Goal: Task Accomplishment & Management: Manage account settings

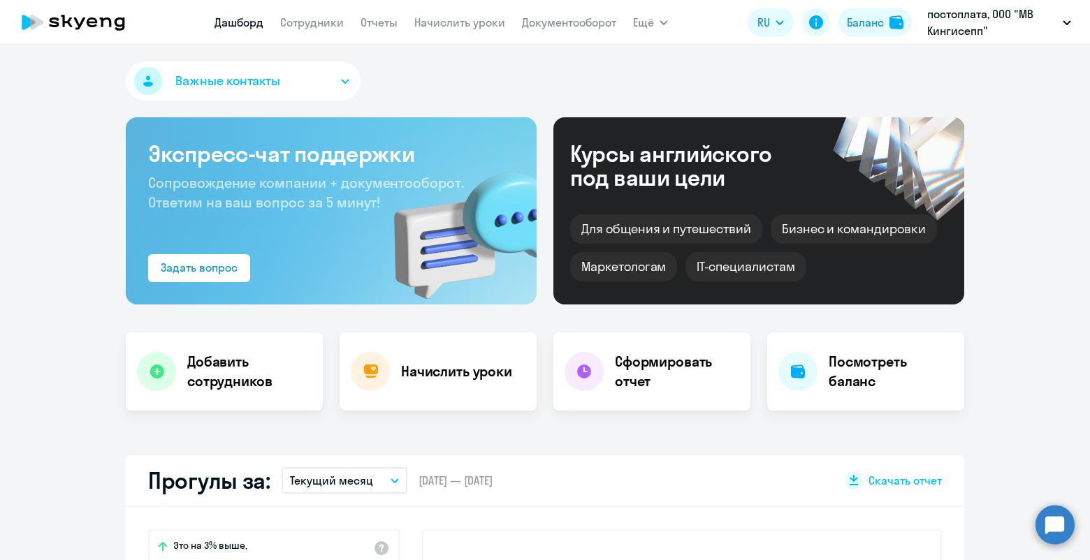
select select "30"
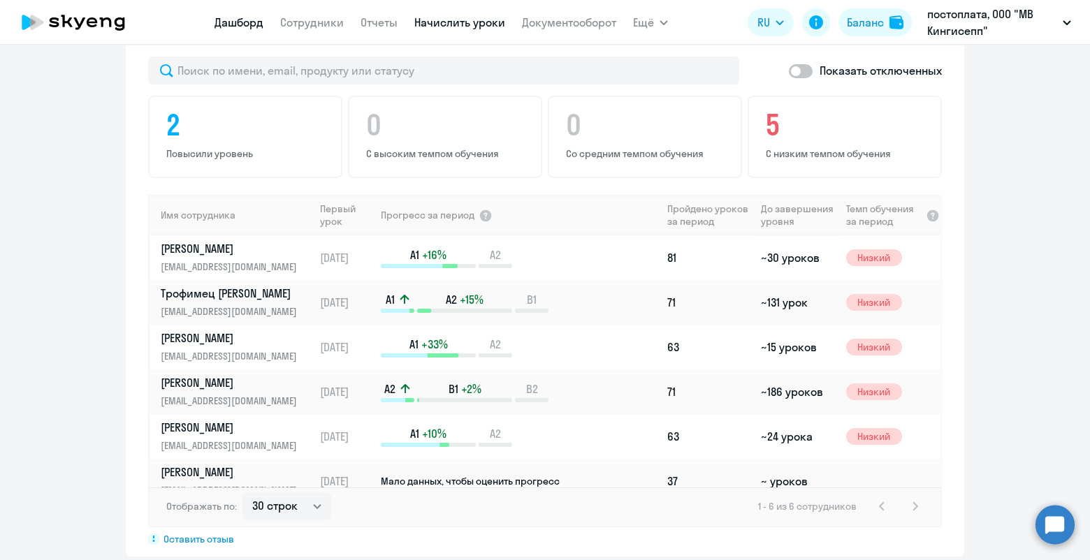
click at [458, 22] on link "Начислить уроки" at bounding box center [459, 22] width 91 height 14
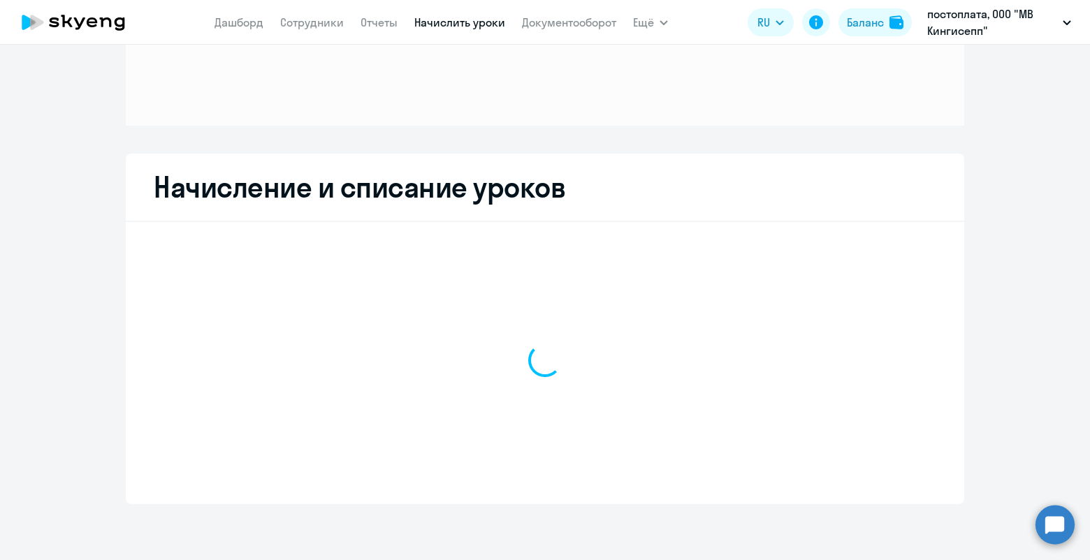
scroll to position [141, 0]
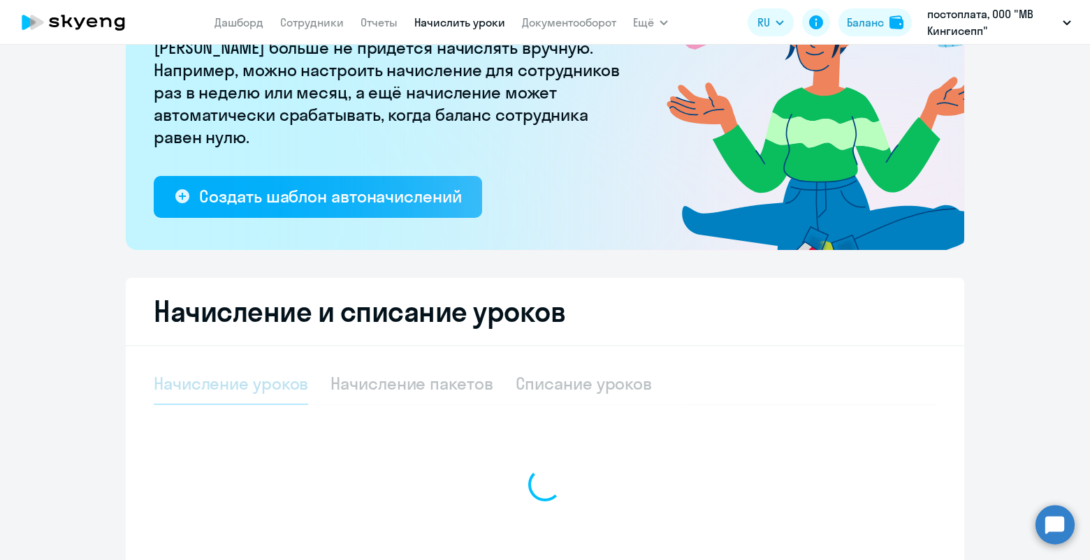
select select "10"
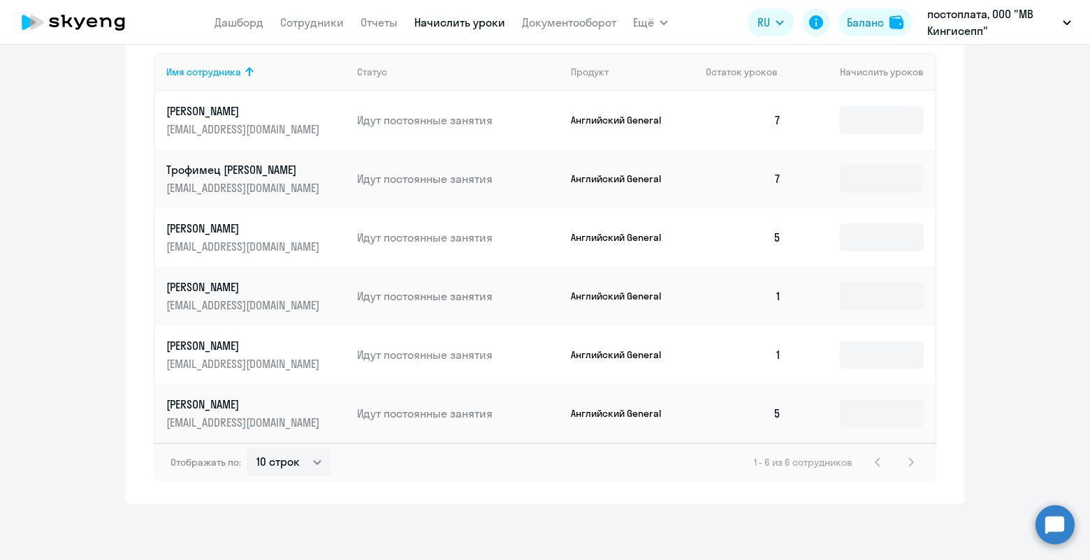
scroll to position [546, 0]
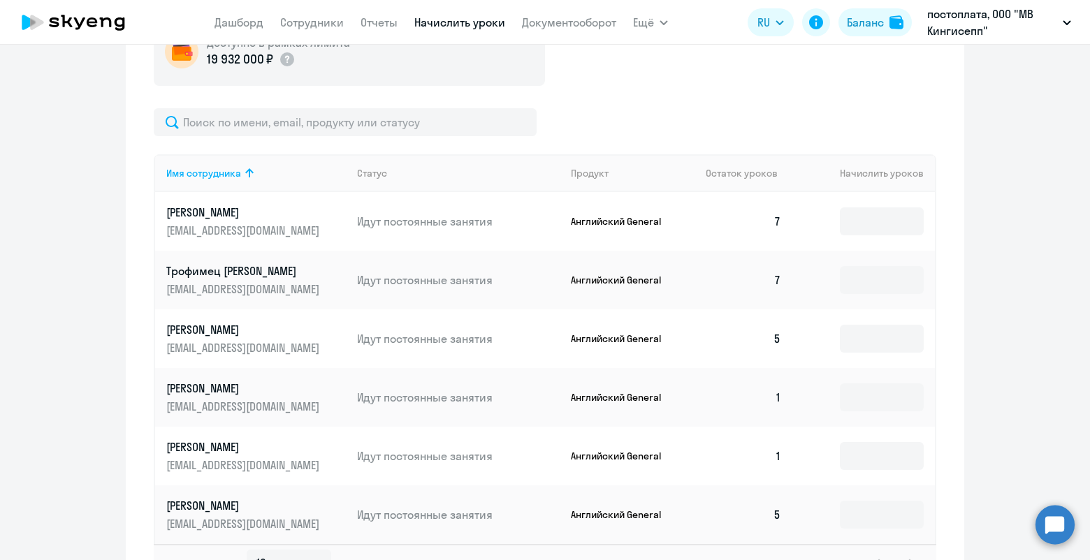
click at [217, 282] on p "[EMAIL_ADDRESS][DOMAIN_NAME]" at bounding box center [244, 289] width 156 height 15
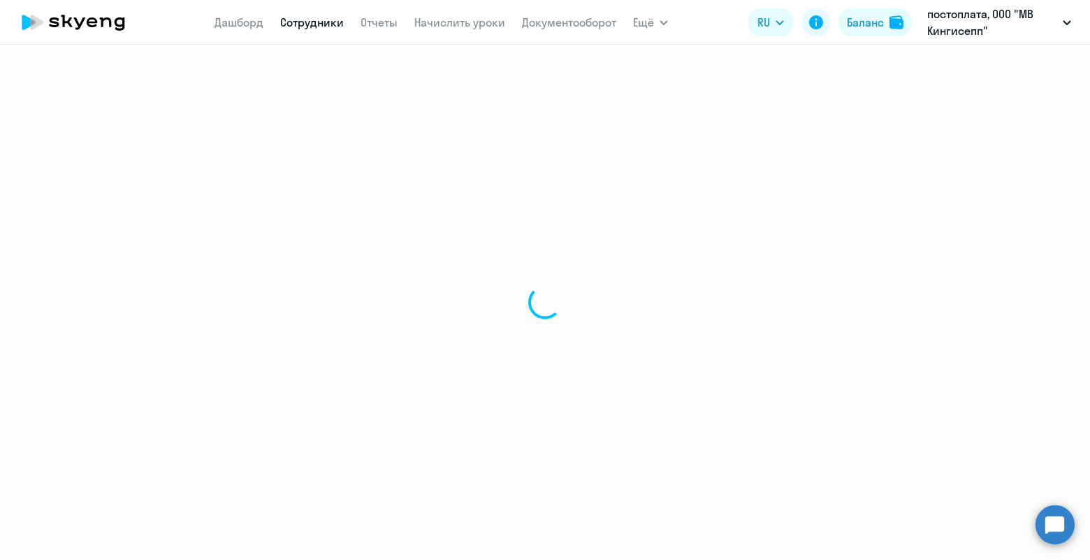
select select "english"
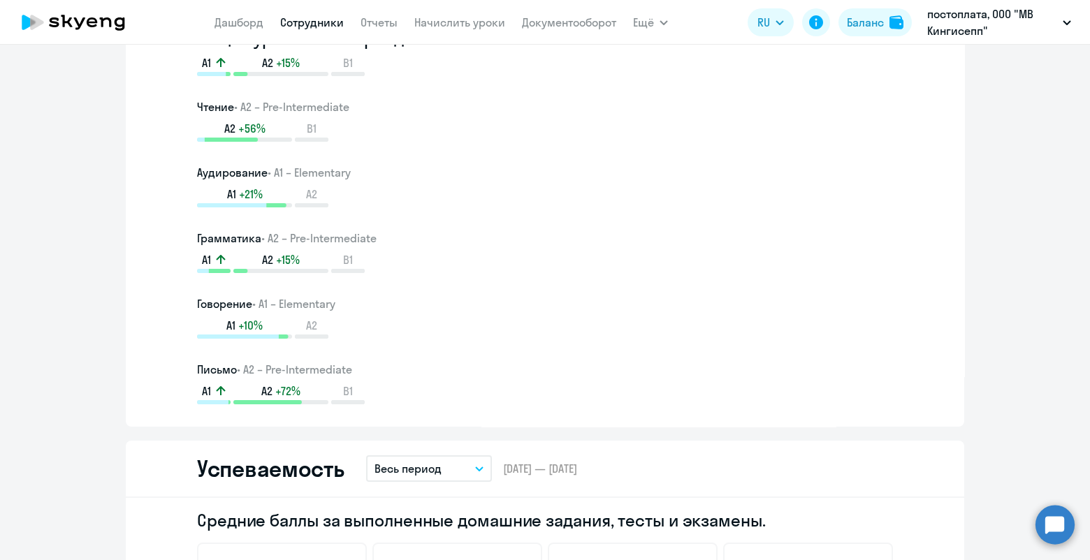
scroll to position [319, 0]
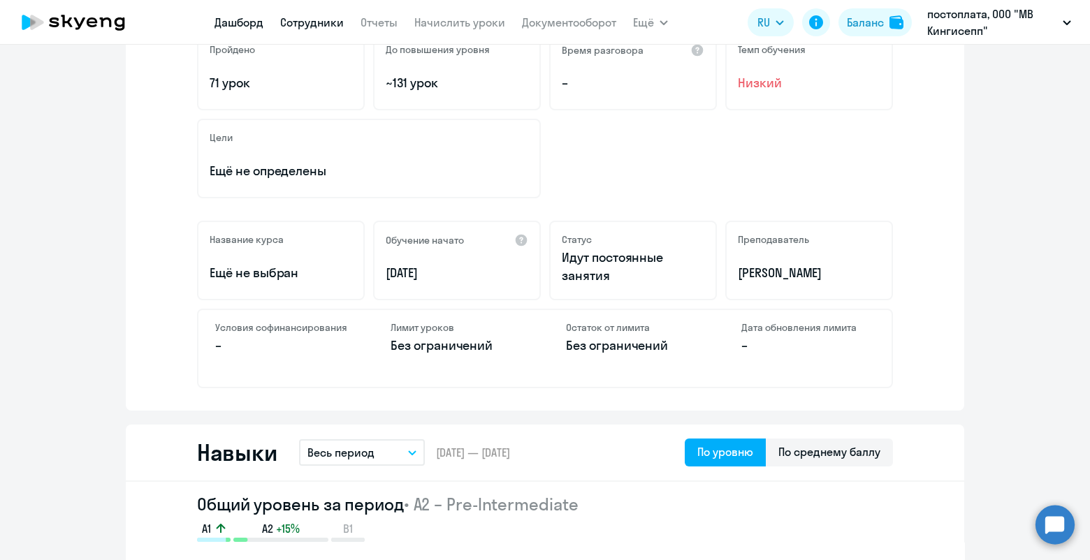
click at [244, 25] on link "Дашборд" at bounding box center [238, 22] width 49 height 14
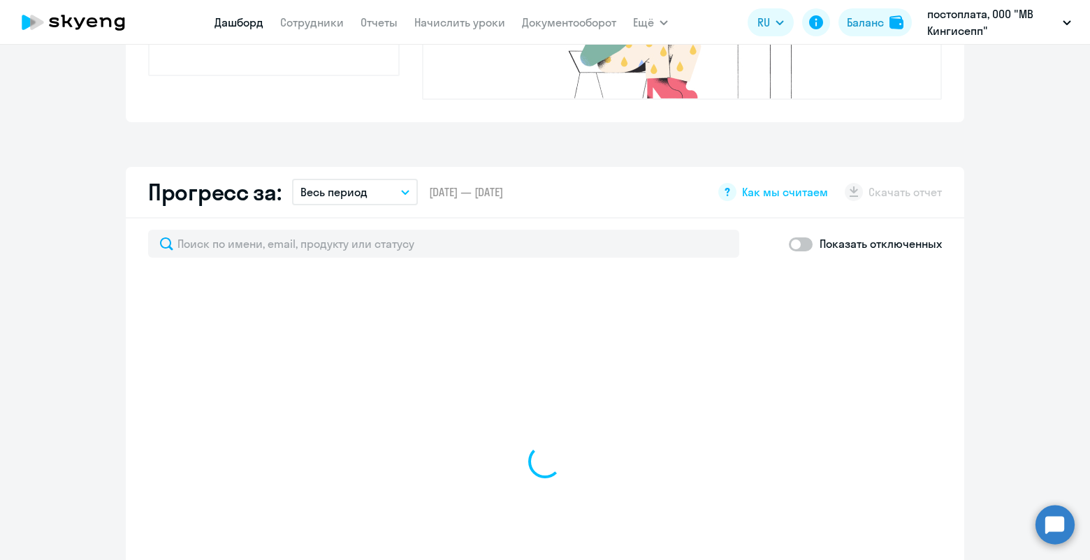
scroll to position [837, 0]
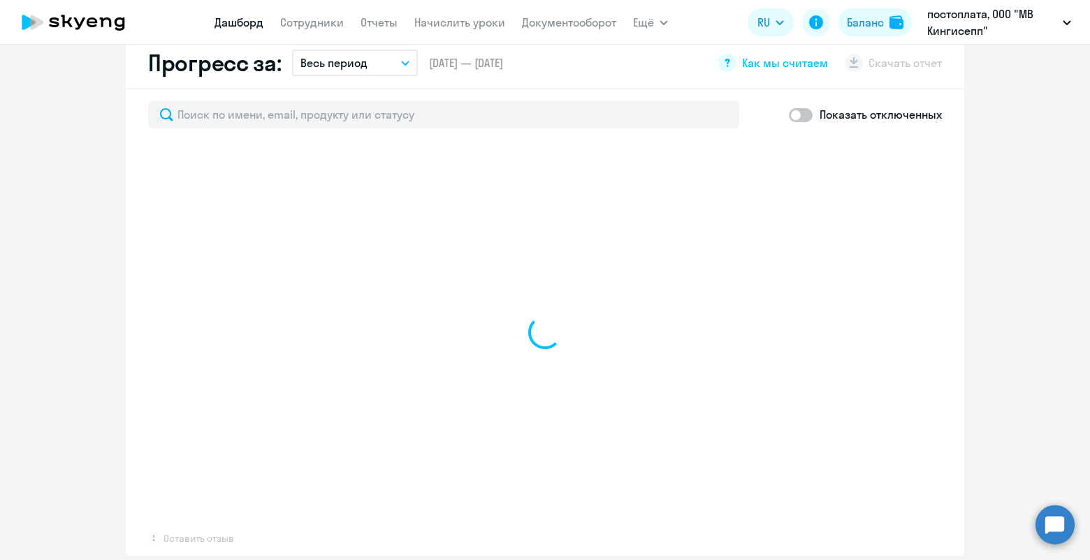
select select "30"
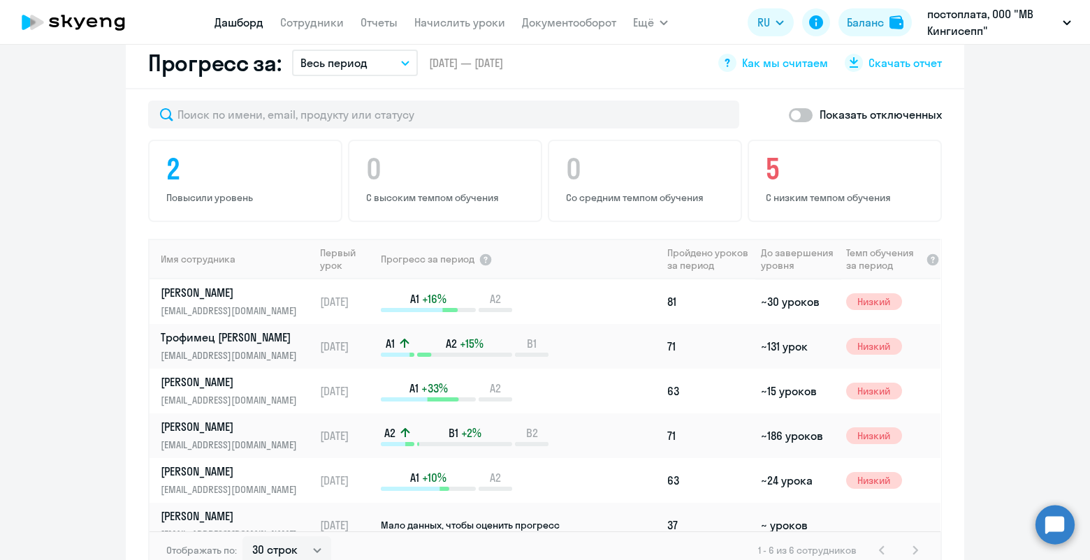
scroll to position [881, 0]
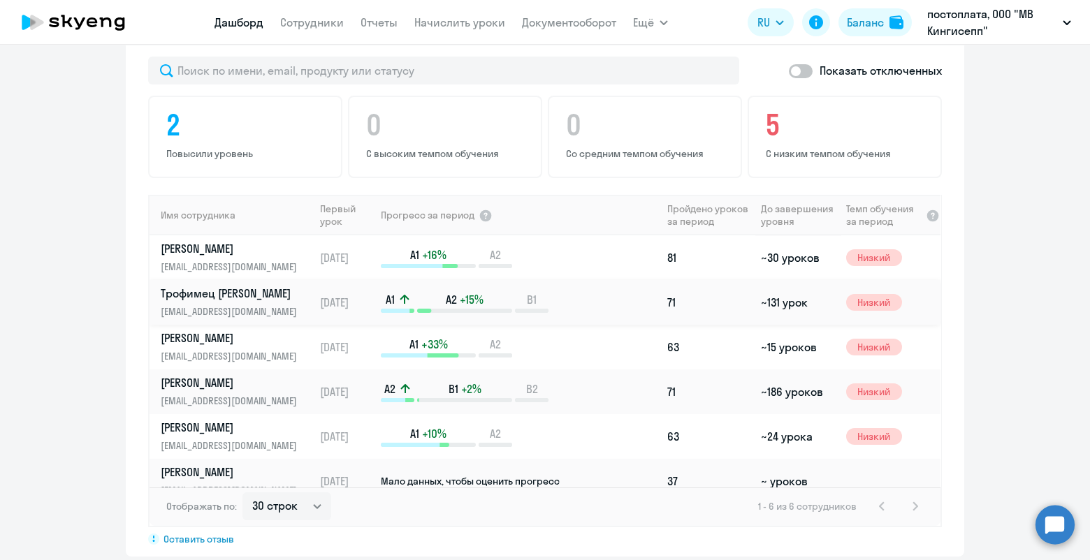
click at [182, 304] on p "[EMAIL_ADDRESS][DOMAIN_NAME]" at bounding box center [233, 311] width 144 height 15
select select "english"
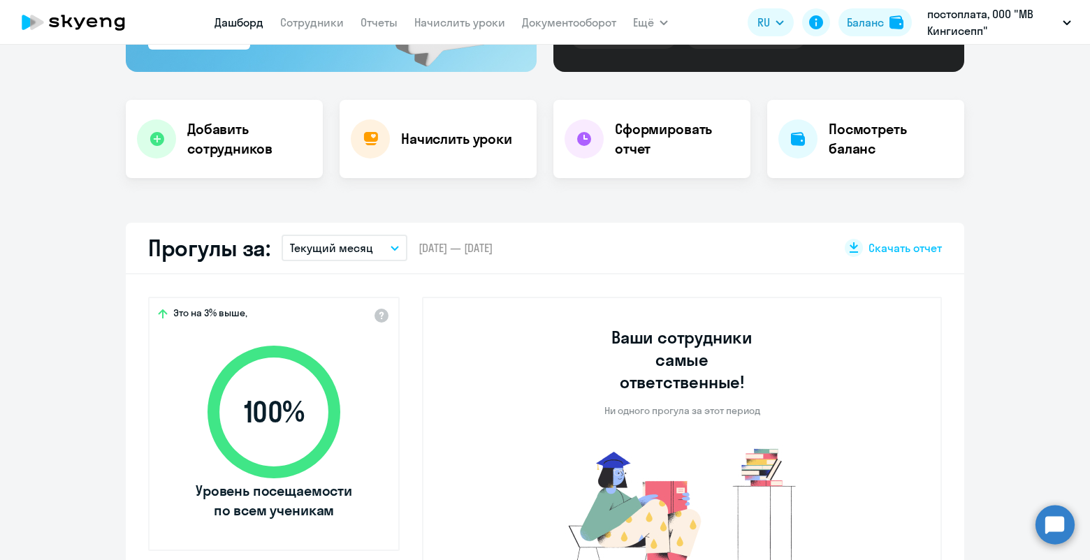
select select "30"
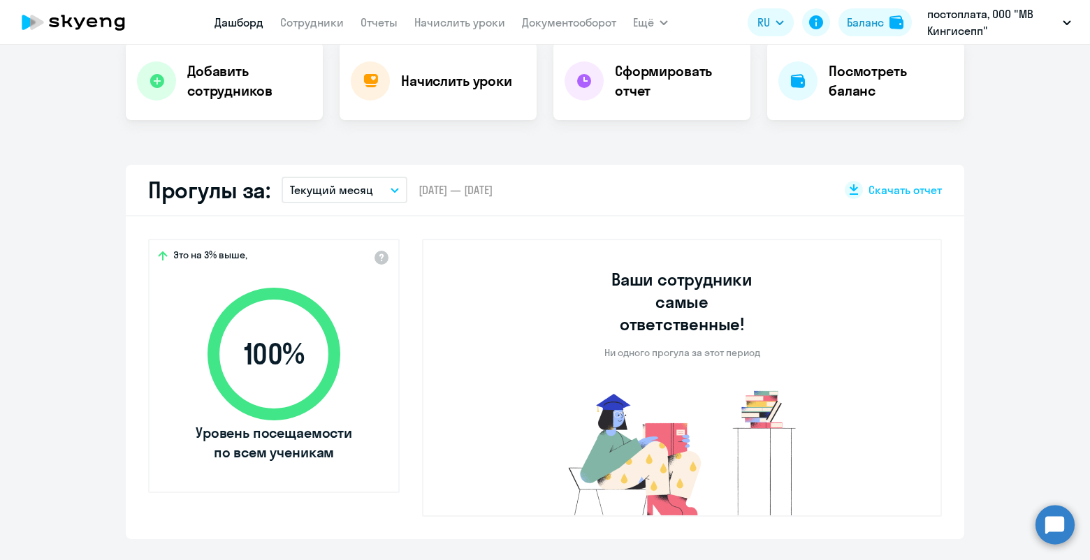
scroll to position [58, 0]
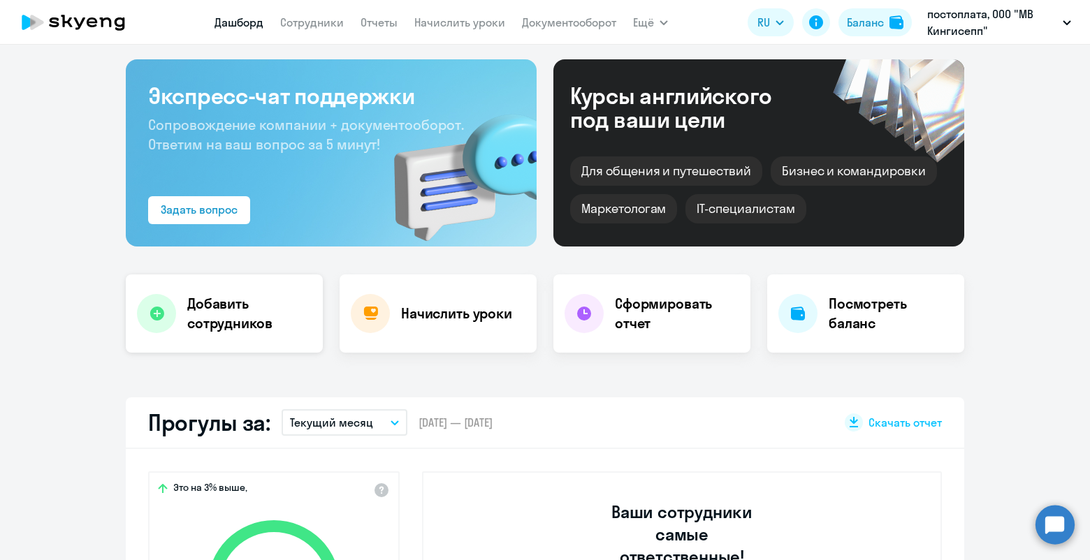
click at [212, 321] on h4 "Добавить сотрудников" at bounding box center [249, 313] width 124 height 39
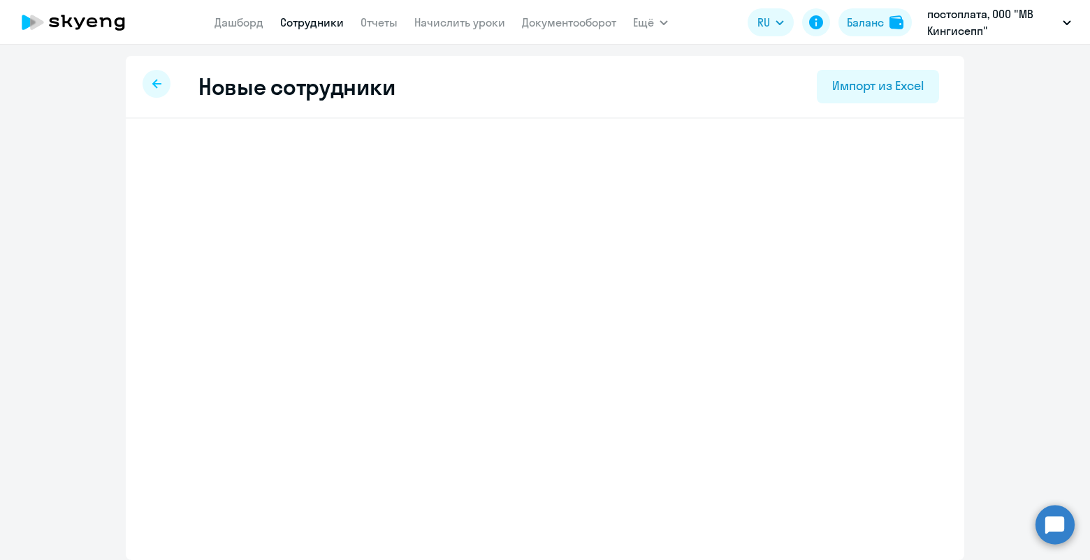
select select "english_adult_not_native_speaker"
select select "3"
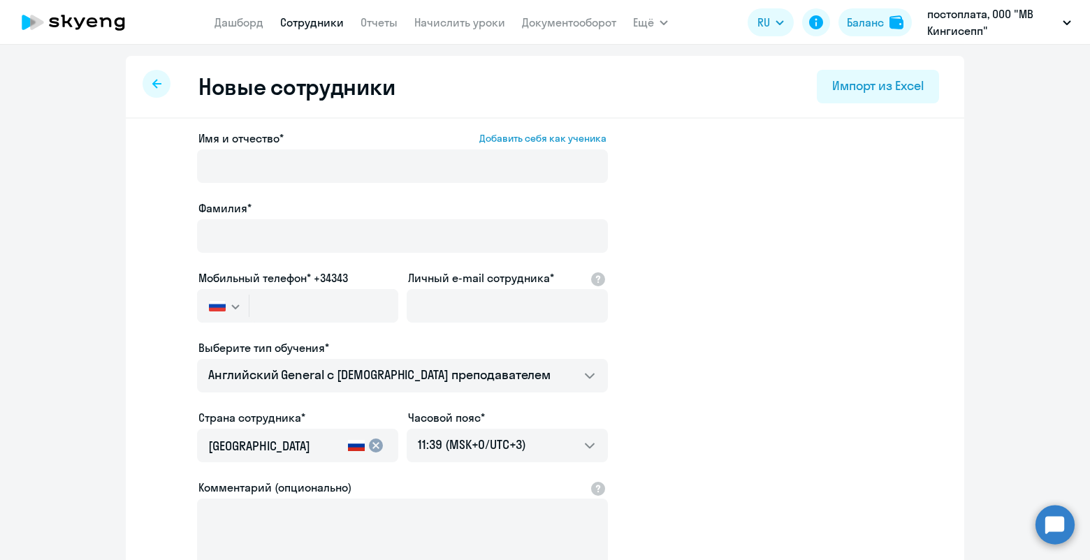
click at [152, 85] on icon at bounding box center [156, 83] width 9 height 9
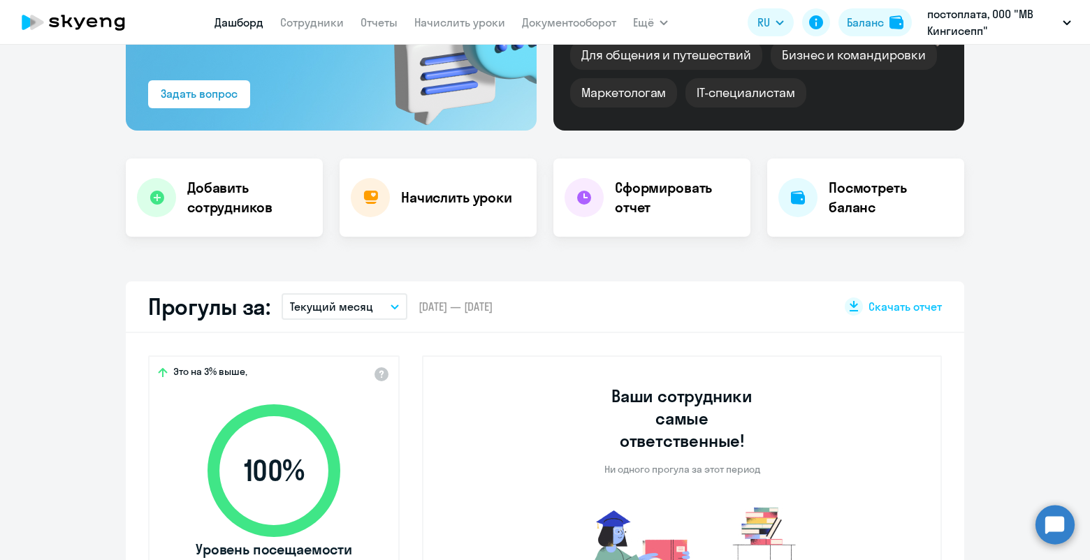
scroll to position [233, 0]
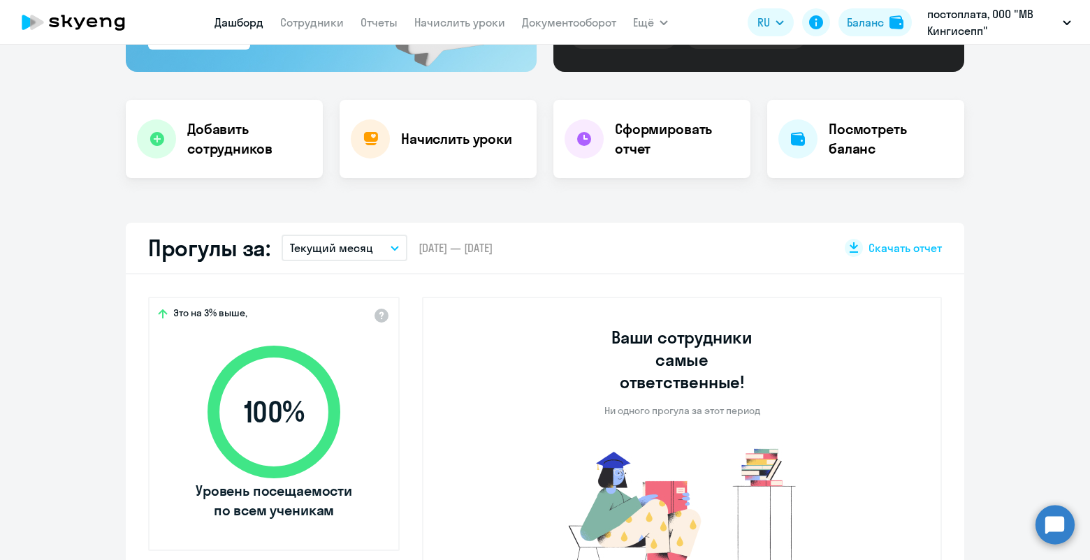
select select "30"
drag, startPoint x: 453, startPoint y: 26, endPoint x: 444, endPoint y: 35, distance: 12.8
click at [453, 26] on link "Начислить уроки" at bounding box center [459, 22] width 91 height 14
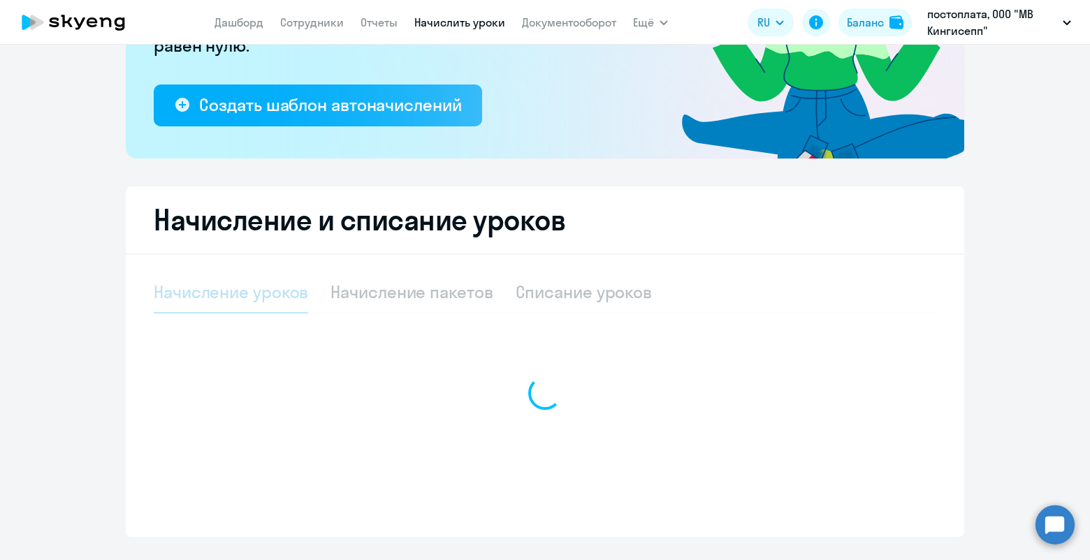
scroll to position [141, 0]
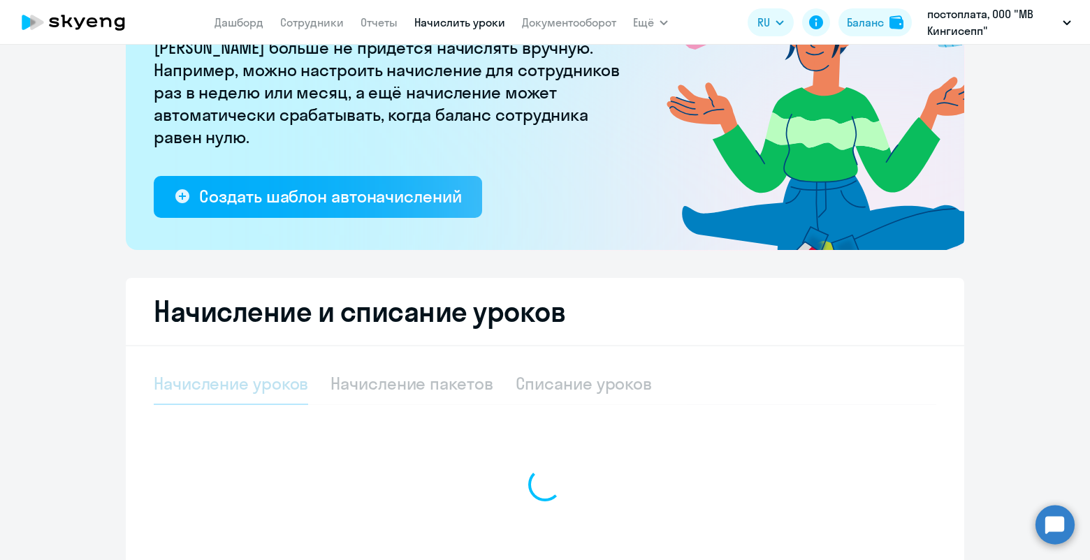
select select "10"
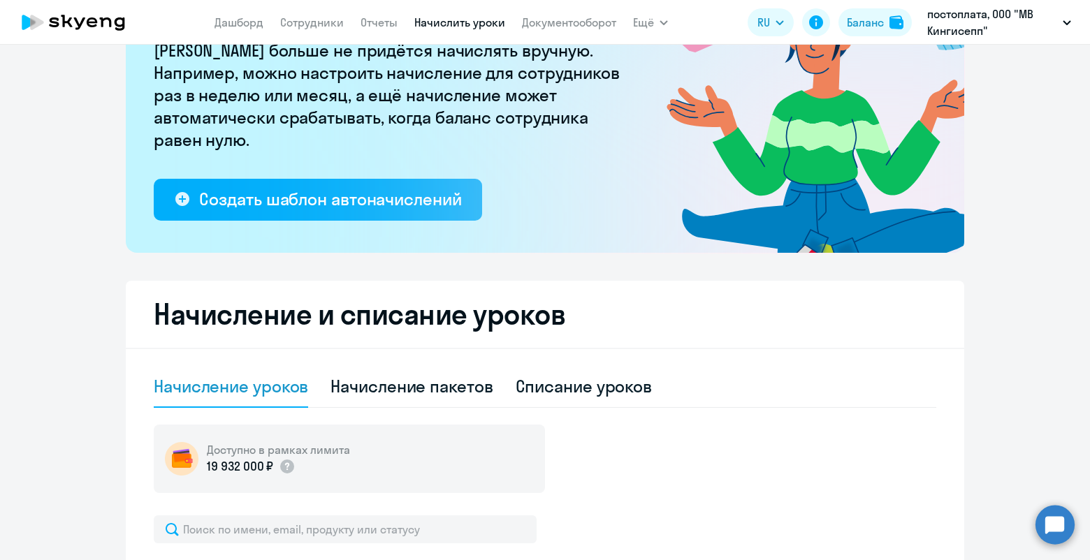
scroll to position [0, 0]
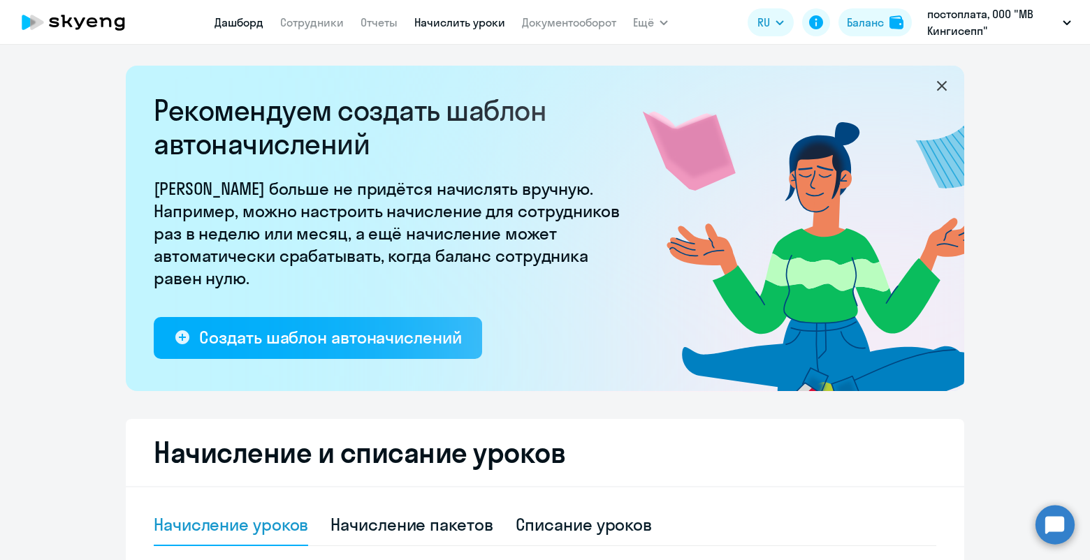
click at [258, 21] on link "Дашборд" at bounding box center [238, 22] width 49 height 14
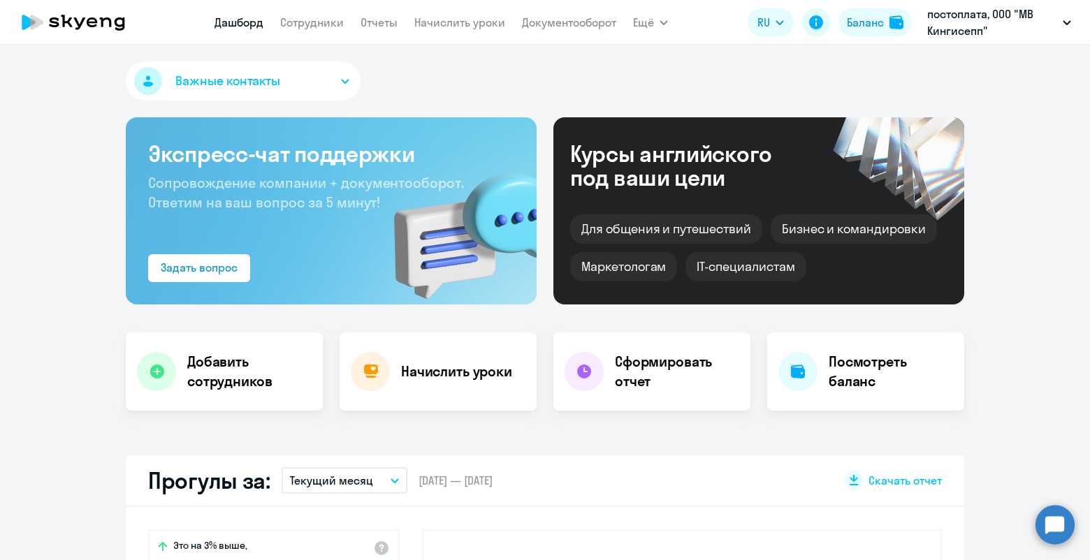
scroll to position [174, 0]
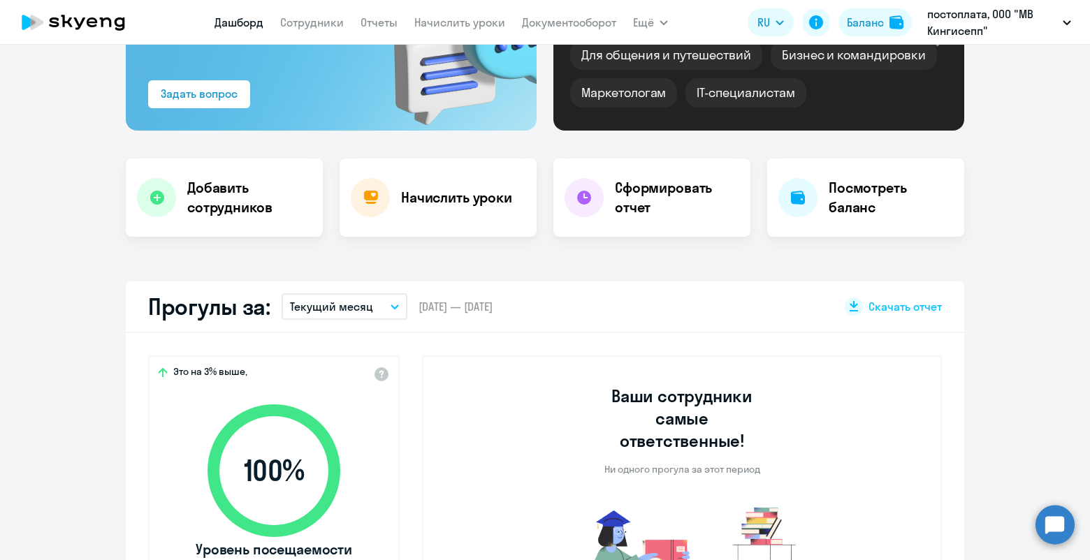
select select "30"
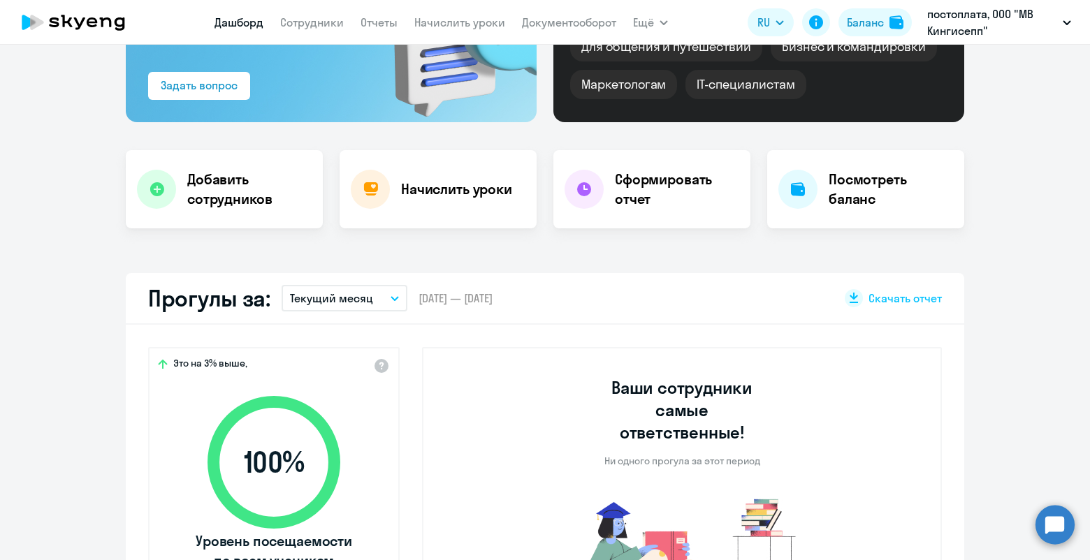
scroll to position [0, 0]
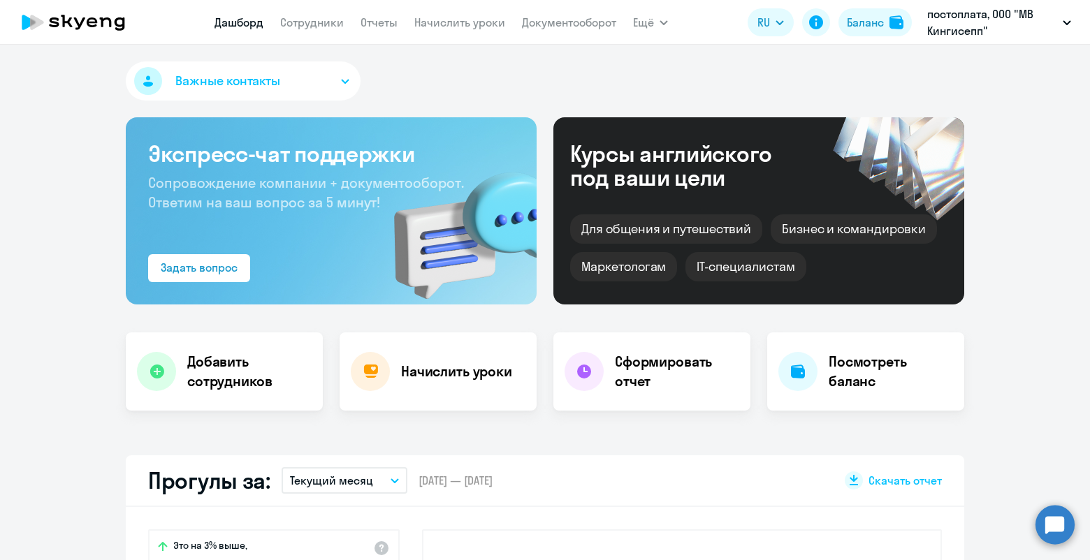
drag, startPoint x: 480, startPoint y: 25, endPoint x: 453, endPoint y: 36, distance: 28.8
click at [480, 25] on link "Начислить уроки" at bounding box center [459, 22] width 91 height 14
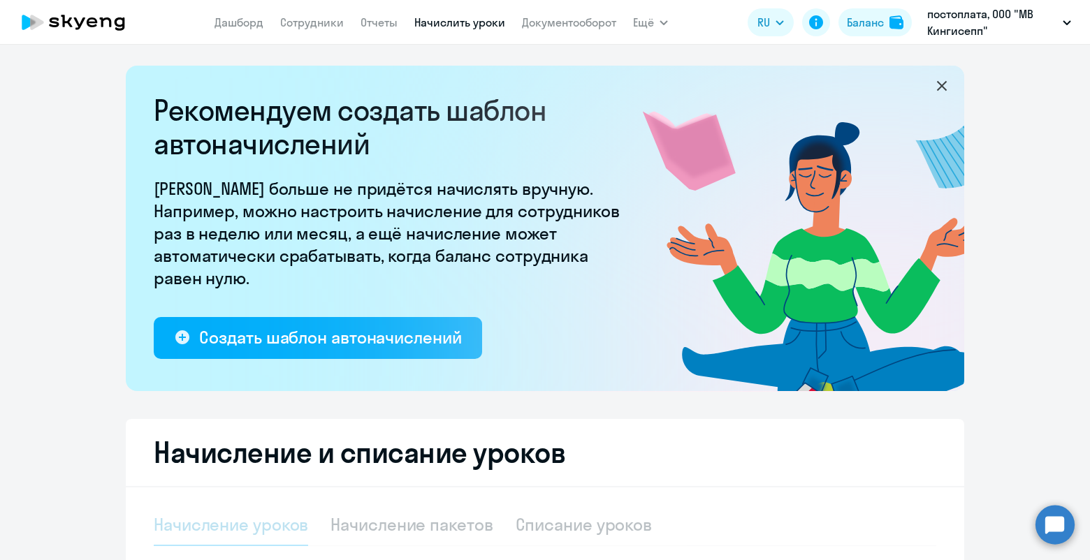
select select "10"
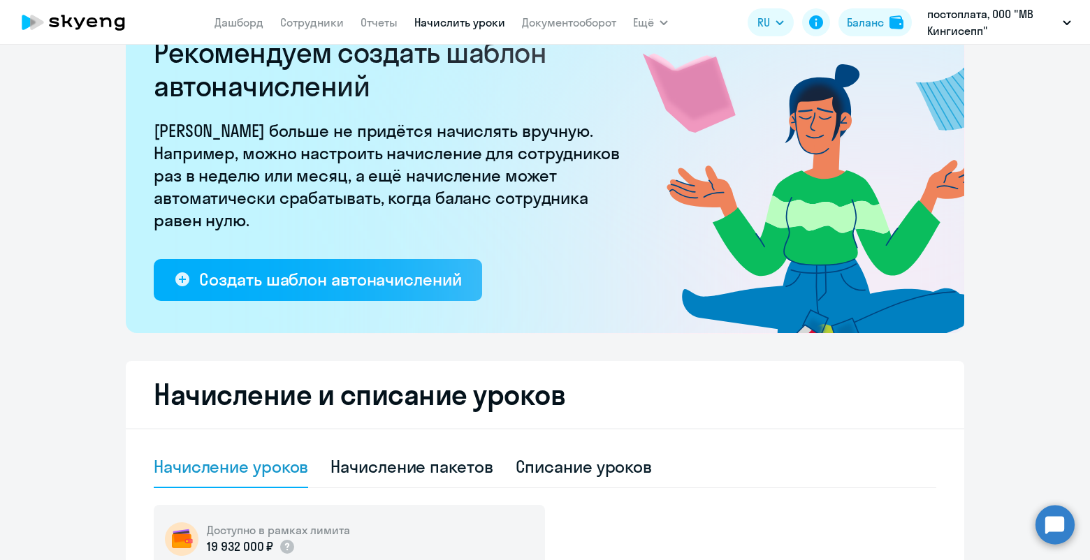
scroll to position [233, 0]
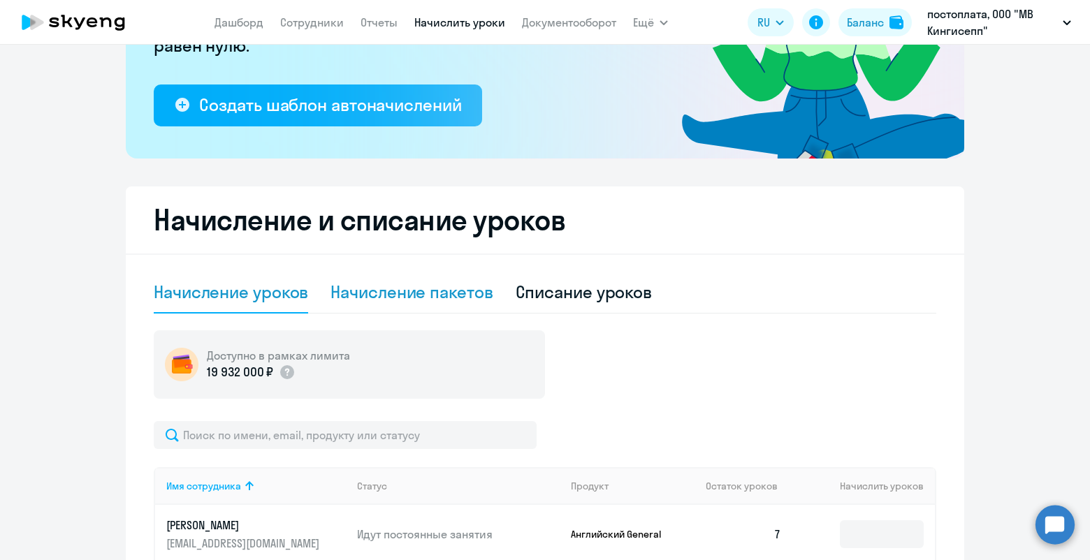
click at [550, 293] on div "Списание уроков" at bounding box center [584, 292] width 137 height 22
select select "10"
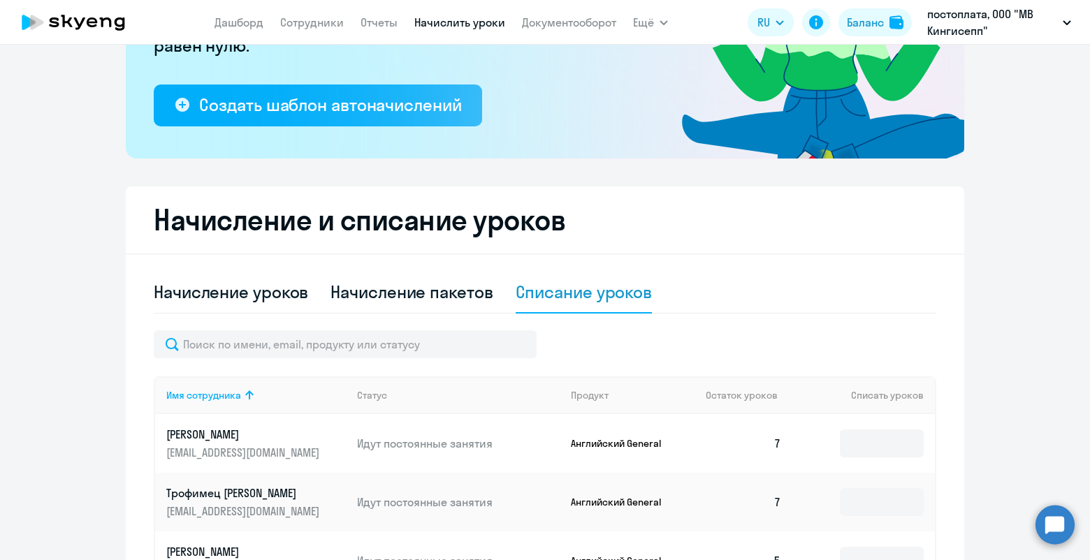
scroll to position [465, 0]
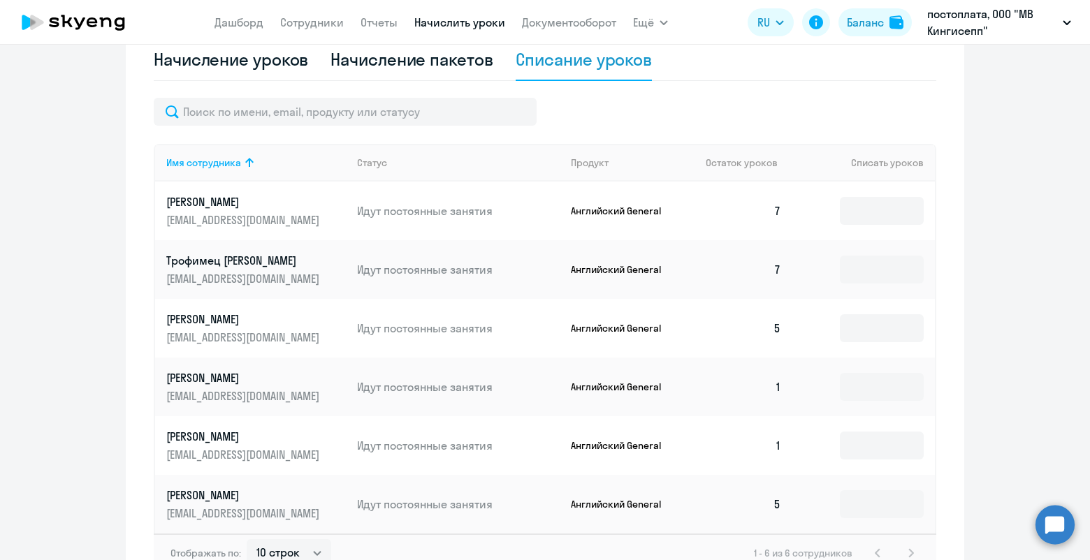
click at [768, 269] on td "7" at bounding box center [743, 269] width 98 height 59
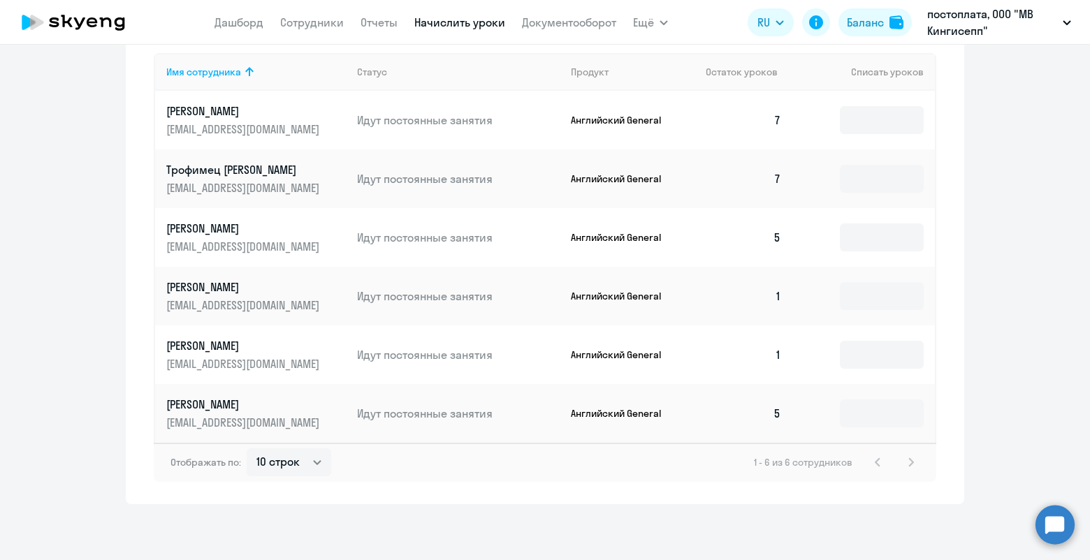
scroll to position [455, 0]
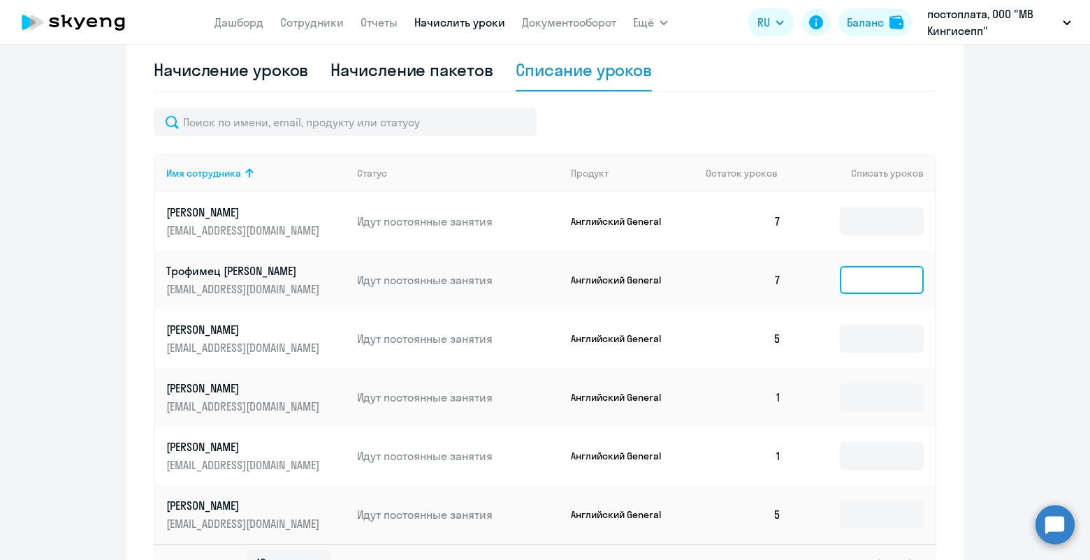
click at [857, 283] on input at bounding box center [882, 280] width 84 height 28
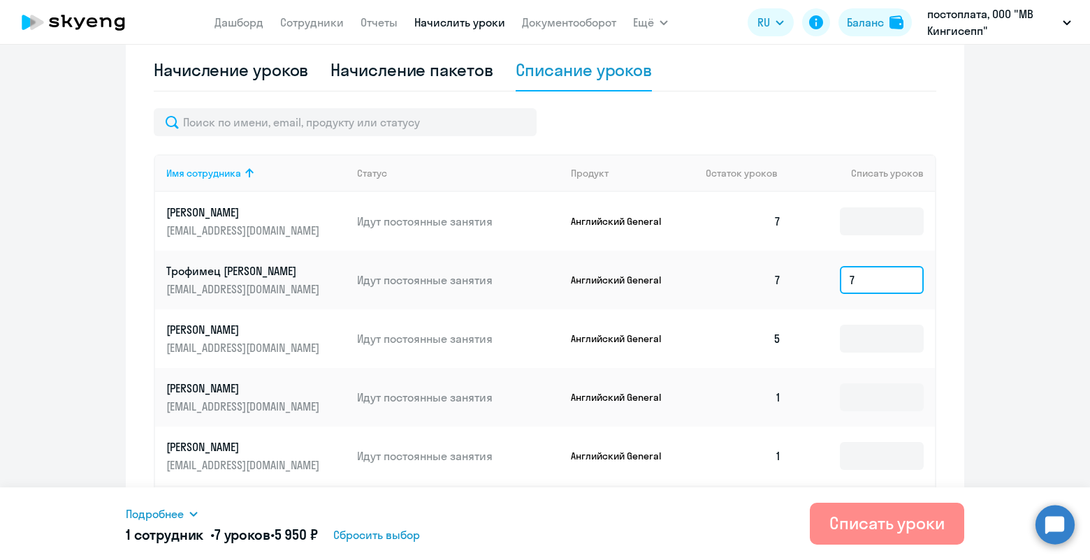
type input "7"
click at [902, 522] on div "Списать уроки" at bounding box center [886, 523] width 115 height 22
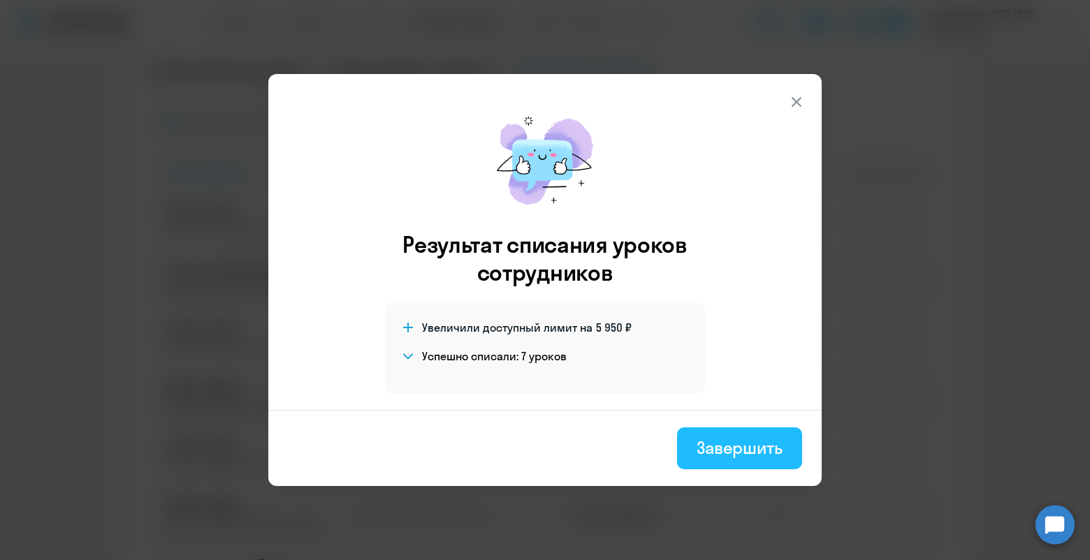
click at [726, 448] on div "Завершить" at bounding box center [739, 448] width 86 height 22
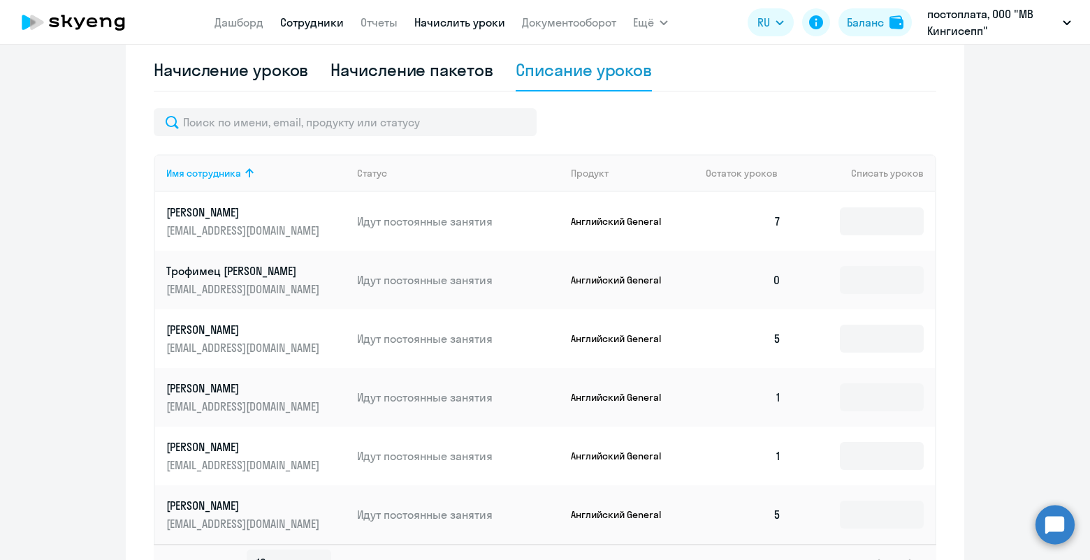
click at [315, 16] on link "Сотрудники" at bounding box center [312, 22] width 64 height 14
select select "30"
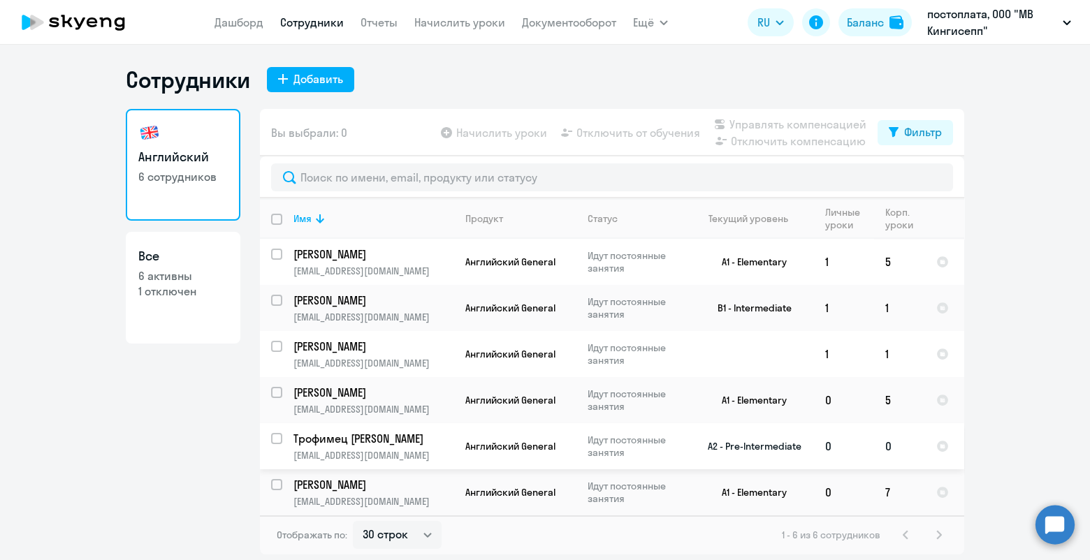
click at [279, 437] on input "select row 39734748" at bounding box center [285, 447] width 28 height 28
checkbox input "true"
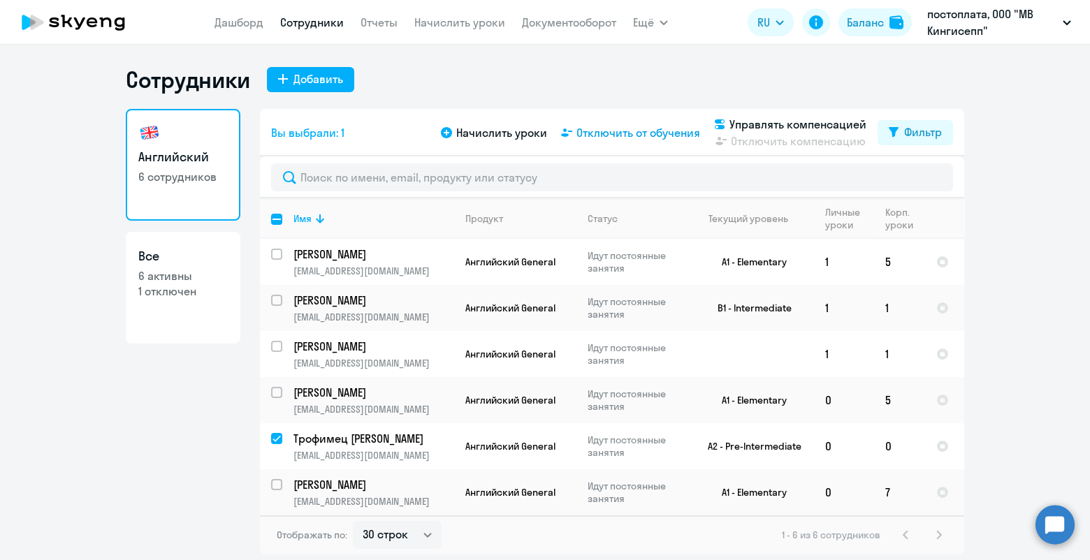
click at [623, 135] on span "Отключить от обучения" at bounding box center [638, 132] width 124 height 17
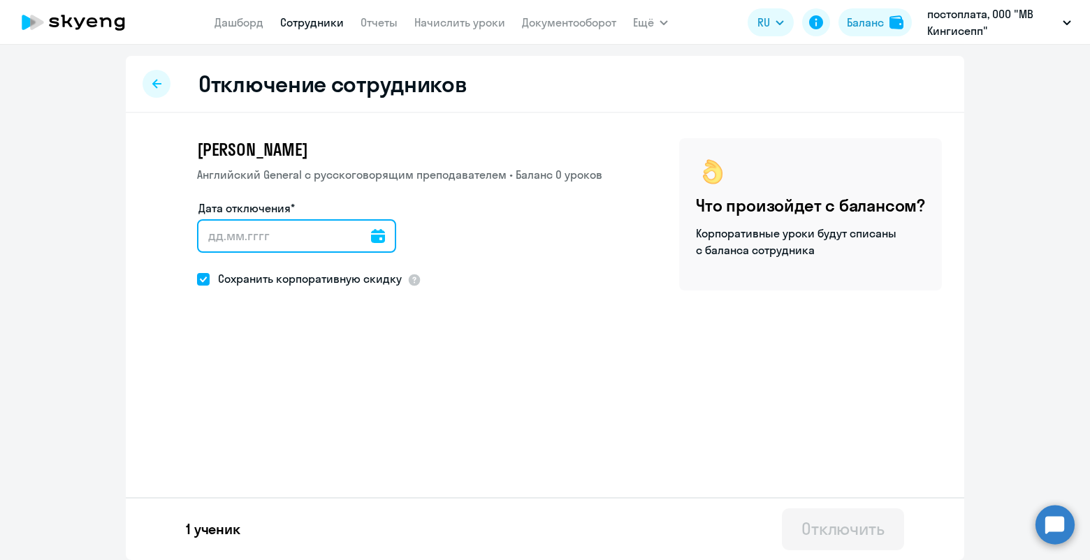
click at [281, 239] on input "Дата отключения*" at bounding box center [296, 236] width 199 height 34
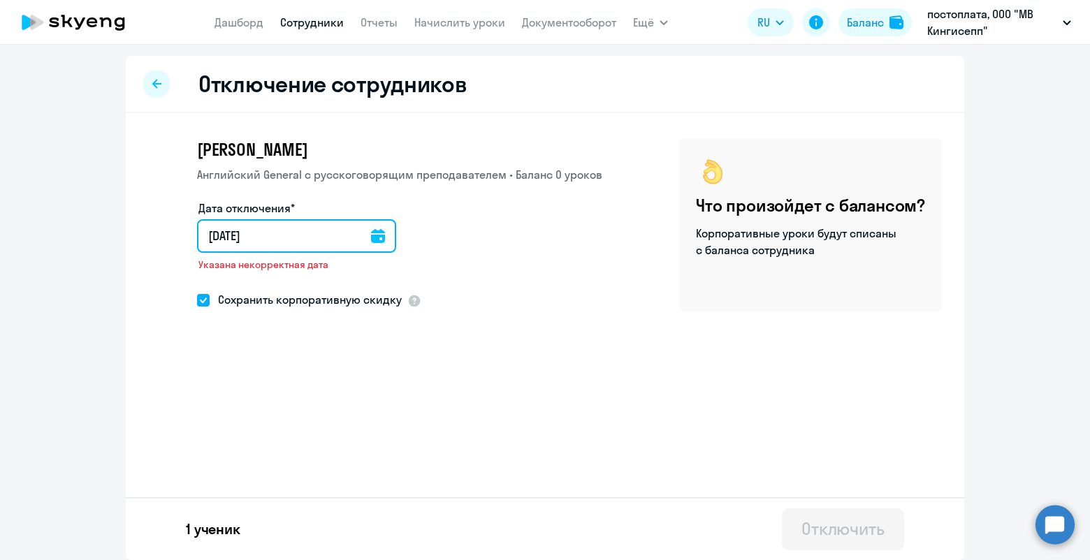
type input "[DATE]"
click at [390, 241] on icon at bounding box center [384, 236] width 14 height 14
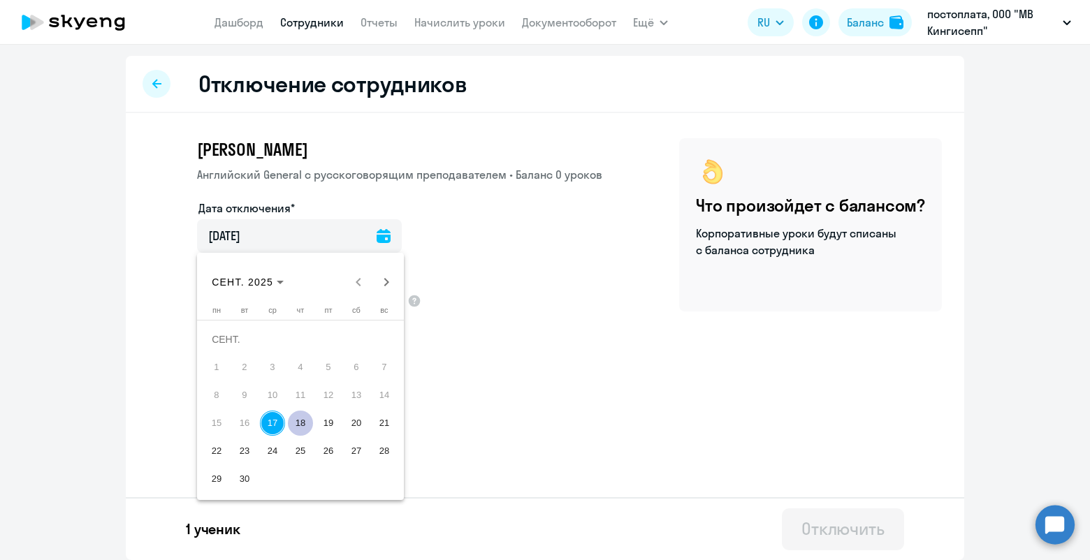
click at [297, 426] on span "18" at bounding box center [300, 423] width 25 height 25
type input "[DATE]"
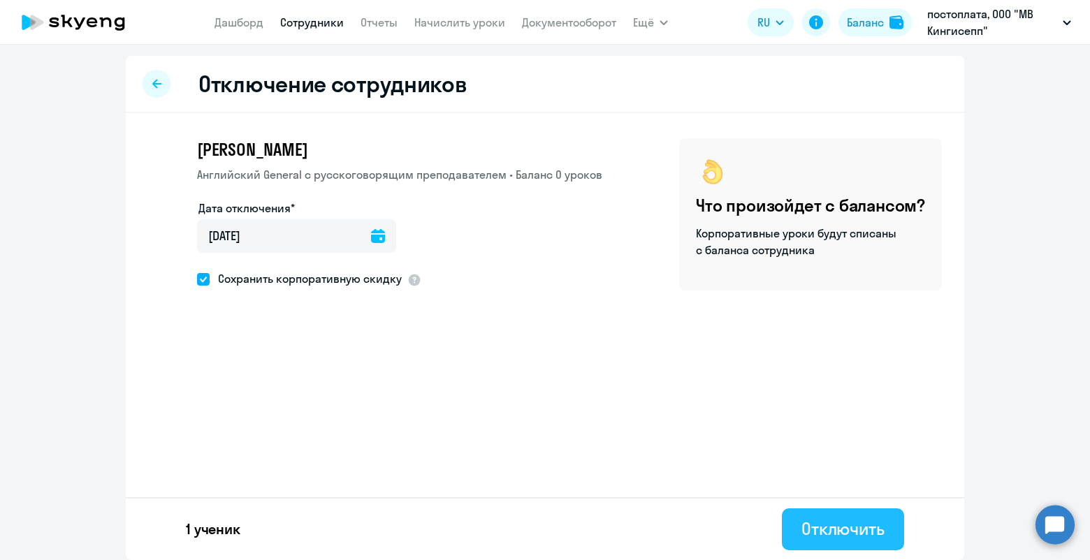
click at [865, 527] on div "Отключить" at bounding box center [842, 529] width 83 height 22
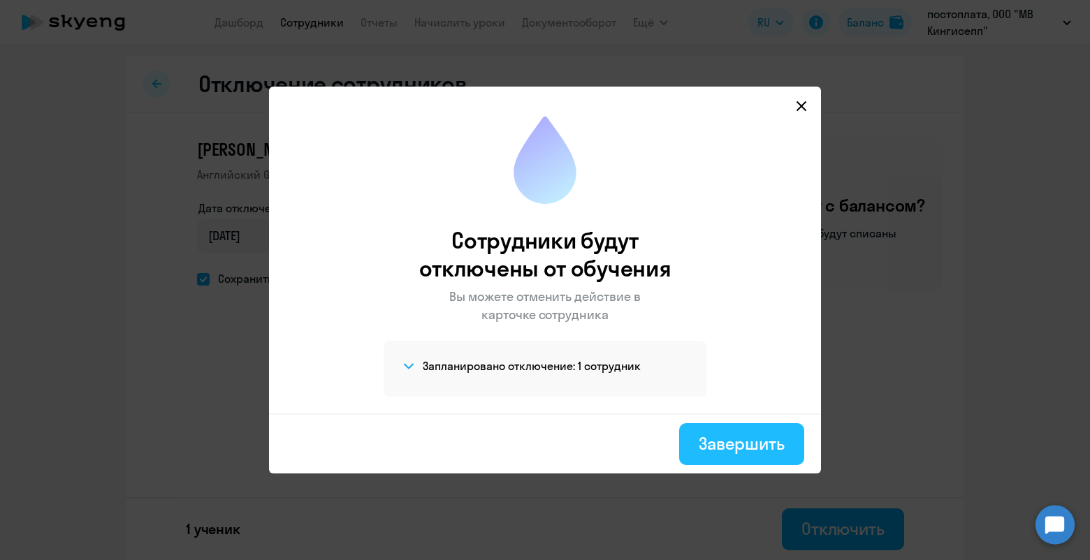
click at [754, 440] on div "Завершить" at bounding box center [742, 443] width 86 height 22
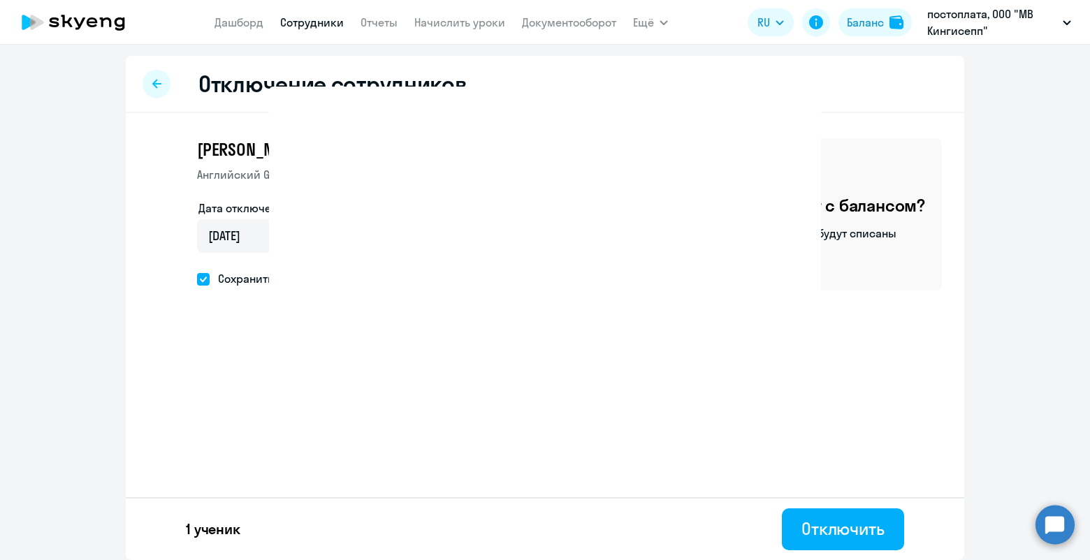
select select "30"
